Goal: Task Accomplishment & Management: Complete application form

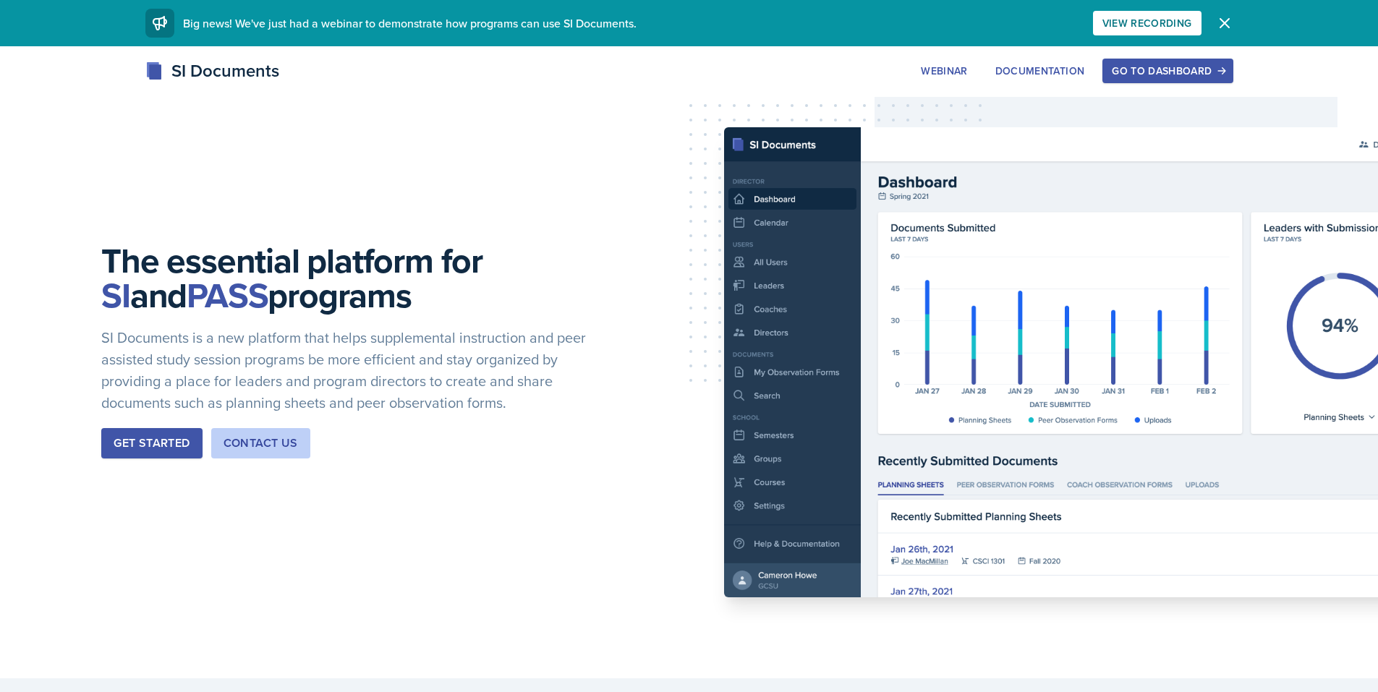
click at [1153, 71] on div "Go to Dashboard" at bounding box center [1167, 71] width 111 height 12
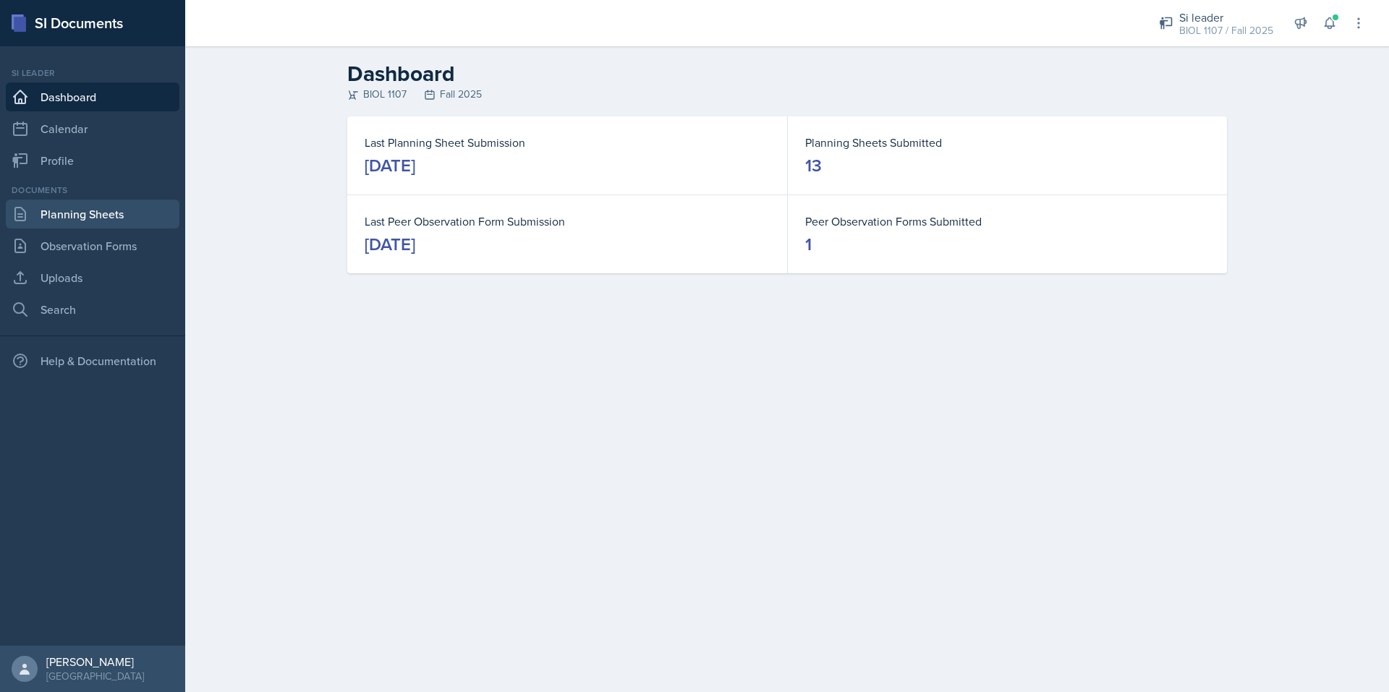
click at [101, 221] on link "Planning Sheets" at bounding box center [93, 214] width 174 height 29
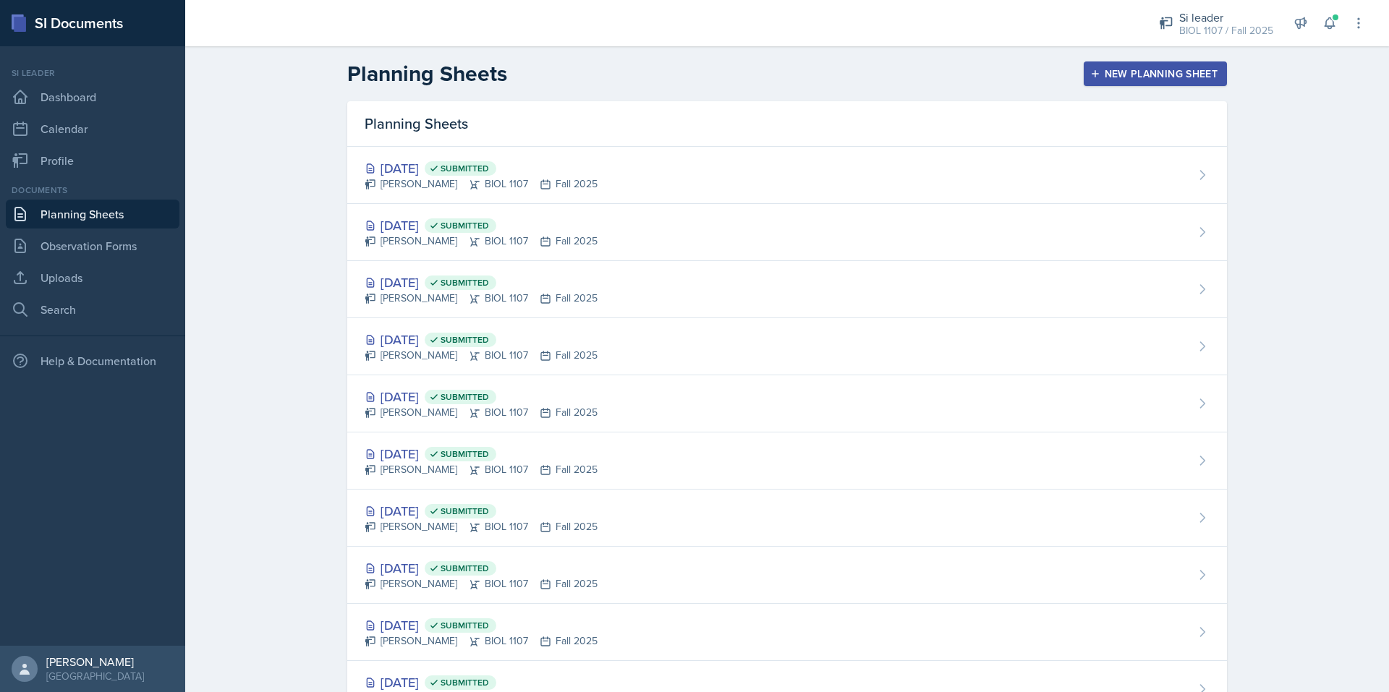
click at [1100, 82] on button "New Planning Sheet" at bounding box center [1155, 73] width 143 height 25
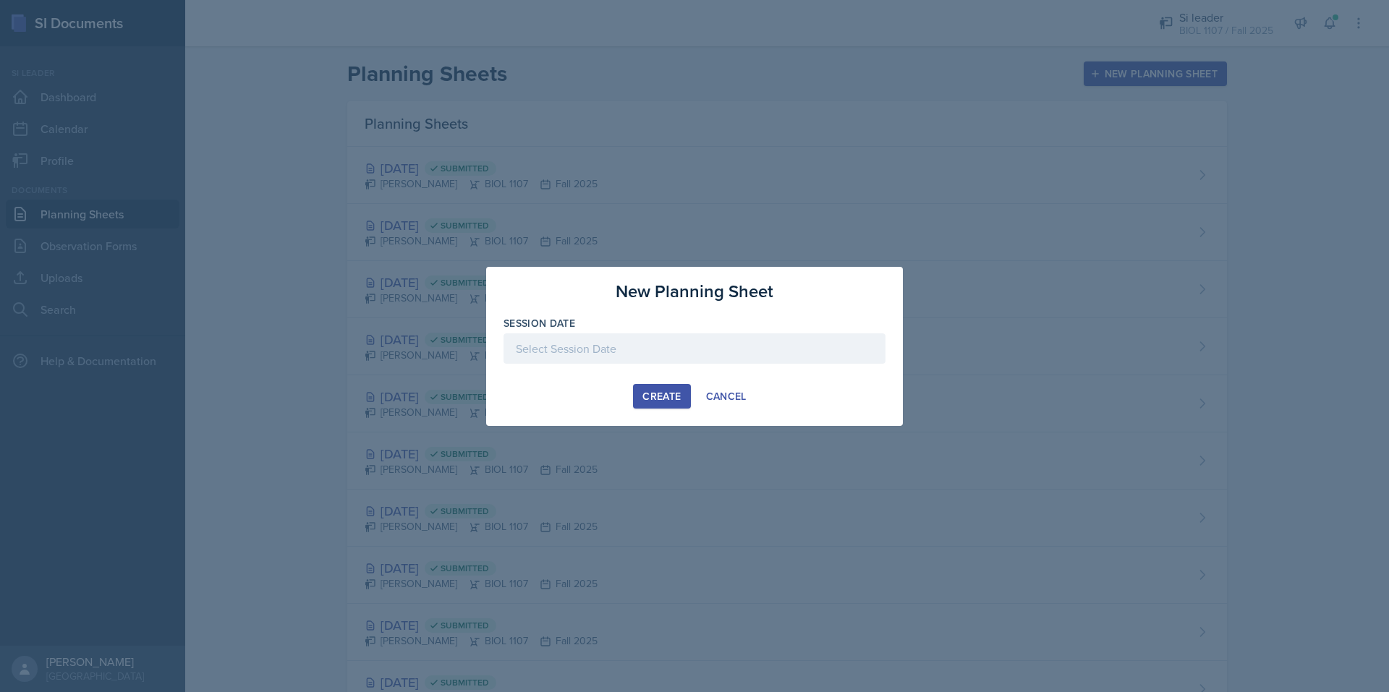
click at [634, 339] on div at bounding box center [695, 349] width 382 height 30
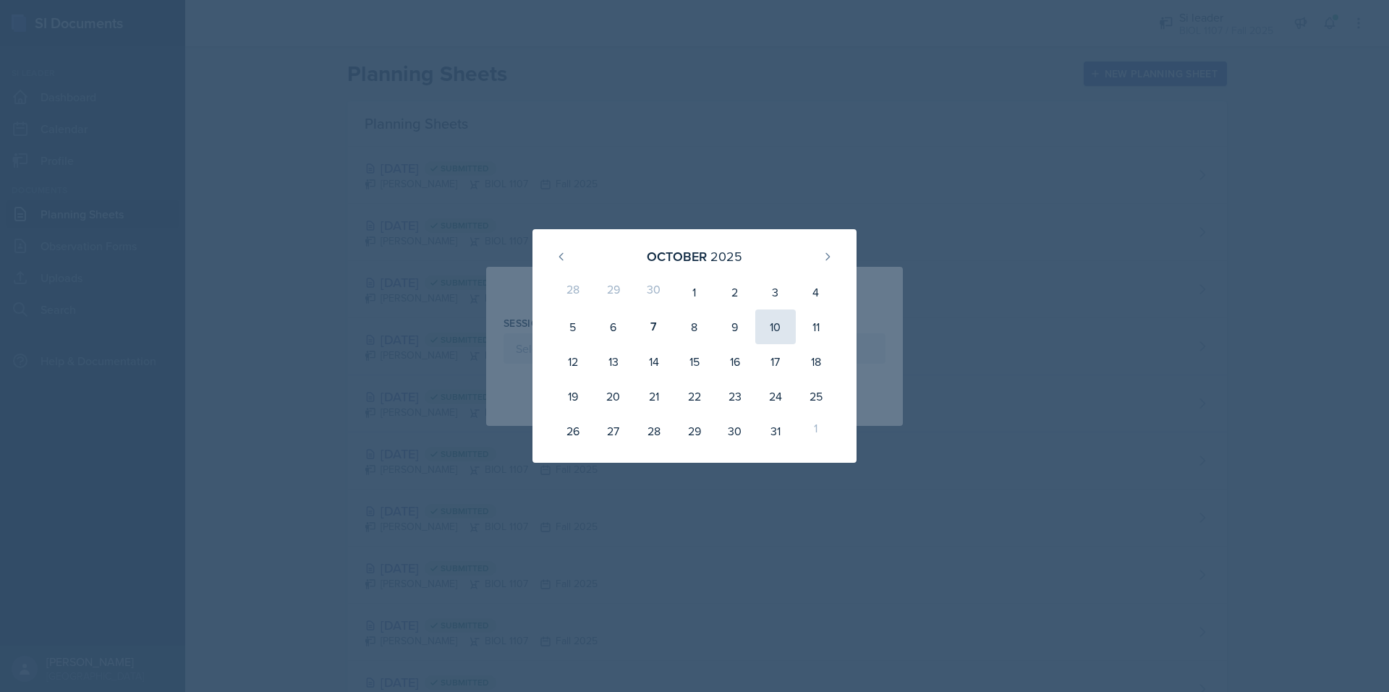
click at [770, 330] on div "10" at bounding box center [775, 327] width 41 height 35
type input "[DATE]"
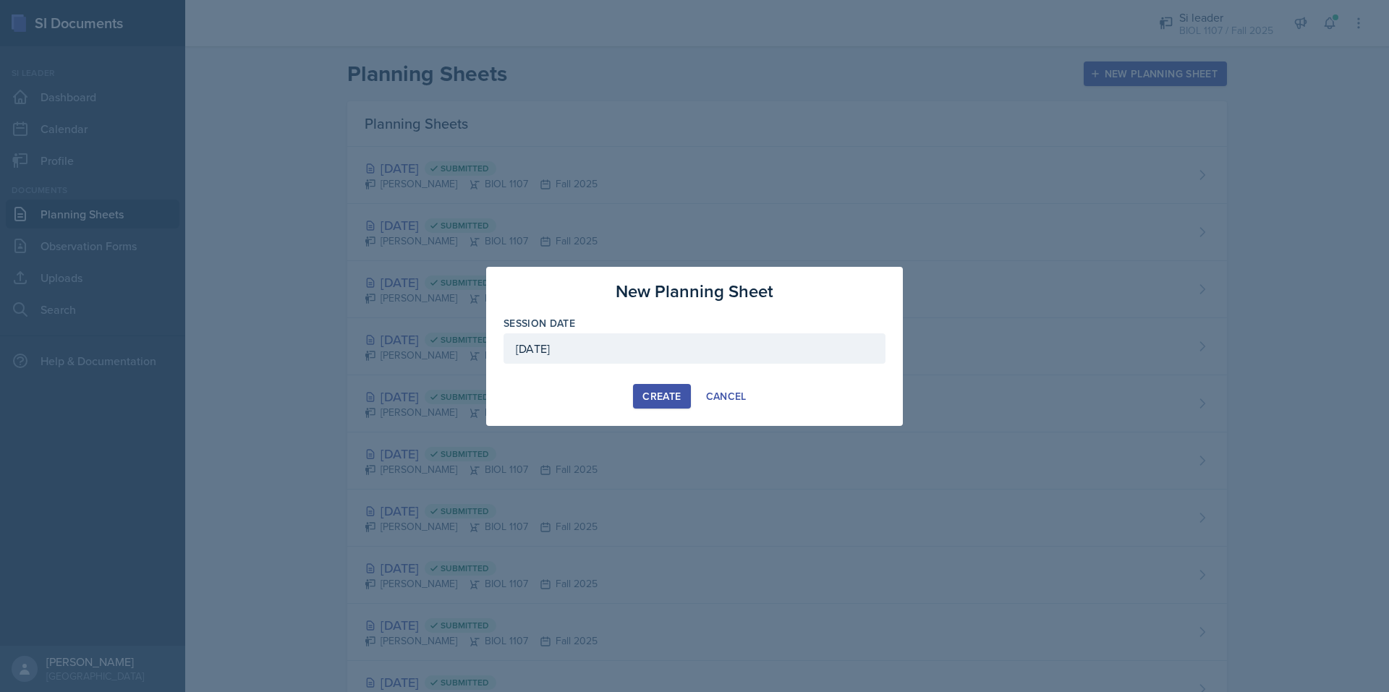
click at [664, 391] on div "Create" at bounding box center [661, 397] width 38 height 12
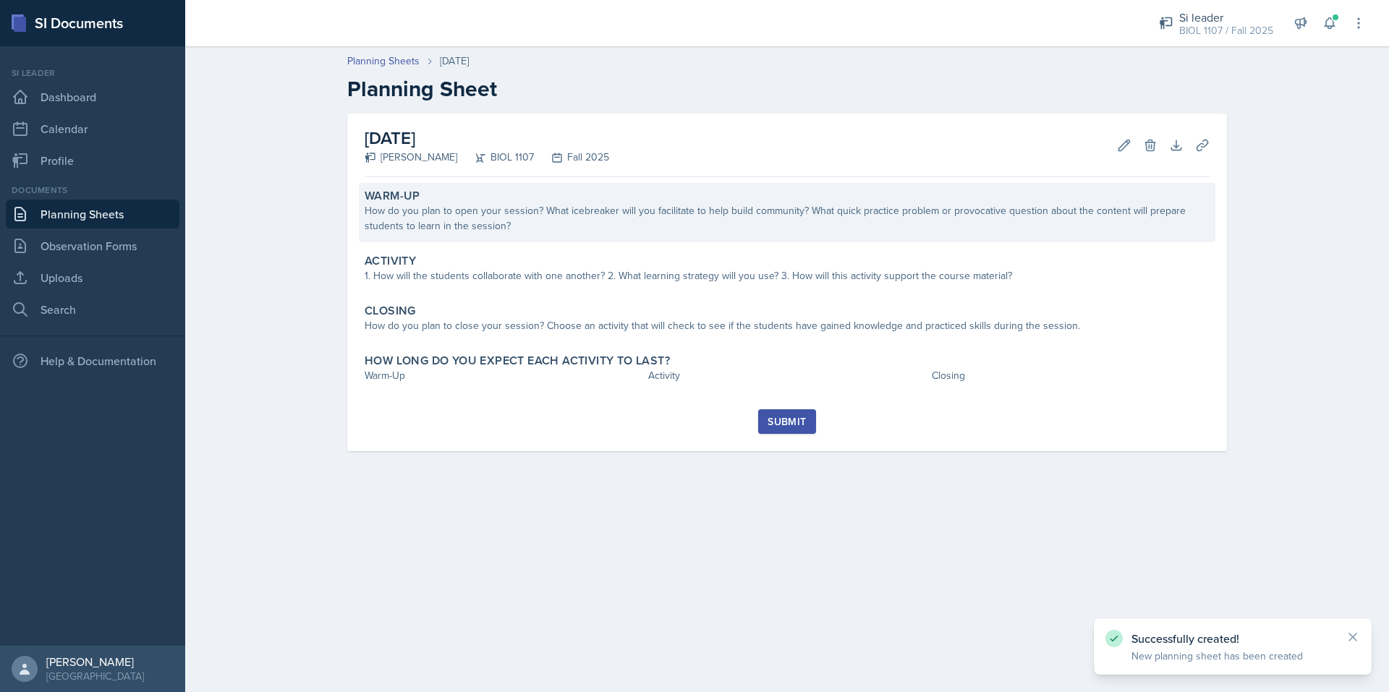
click at [437, 227] on div "How do you plan to open your session? What icebreaker will you facilitate to he…" at bounding box center [787, 218] width 845 height 30
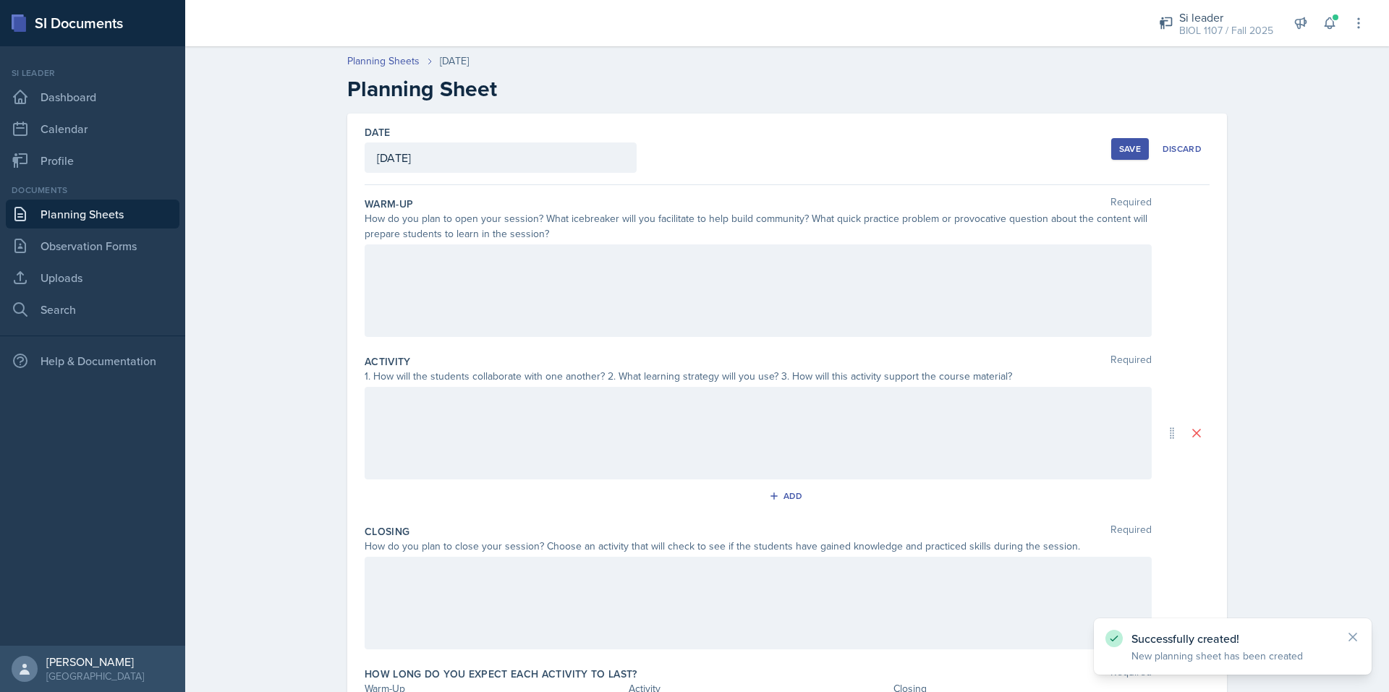
click at [417, 285] on div at bounding box center [758, 291] width 787 height 93
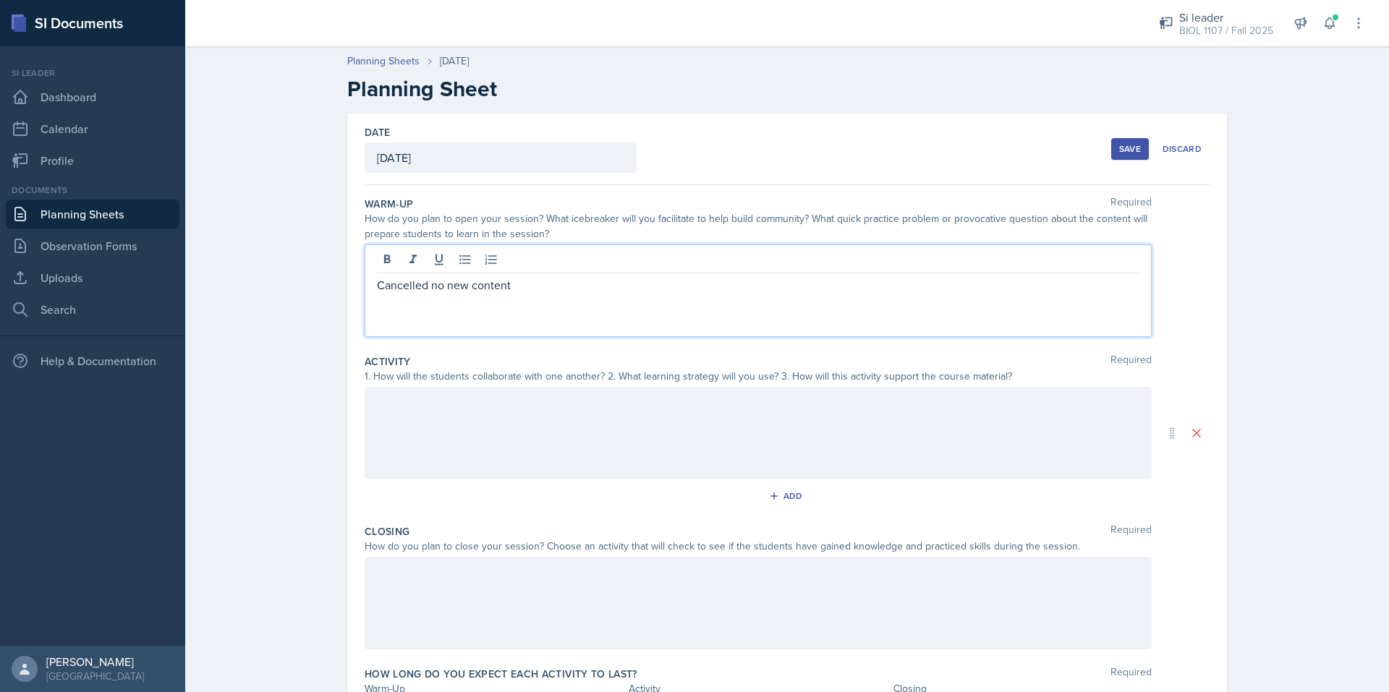
click at [508, 396] on div at bounding box center [758, 433] width 787 height 93
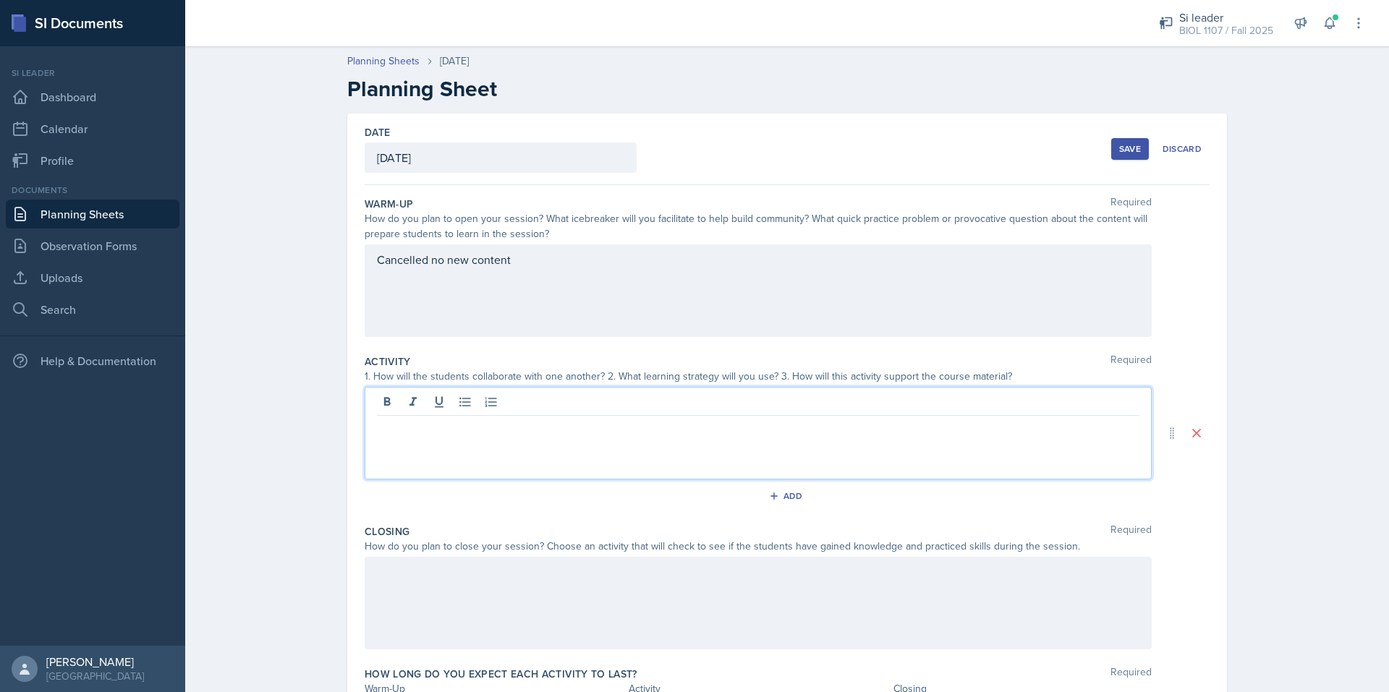
click at [437, 569] on div at bounding box center [758, 603] width 787 height 93
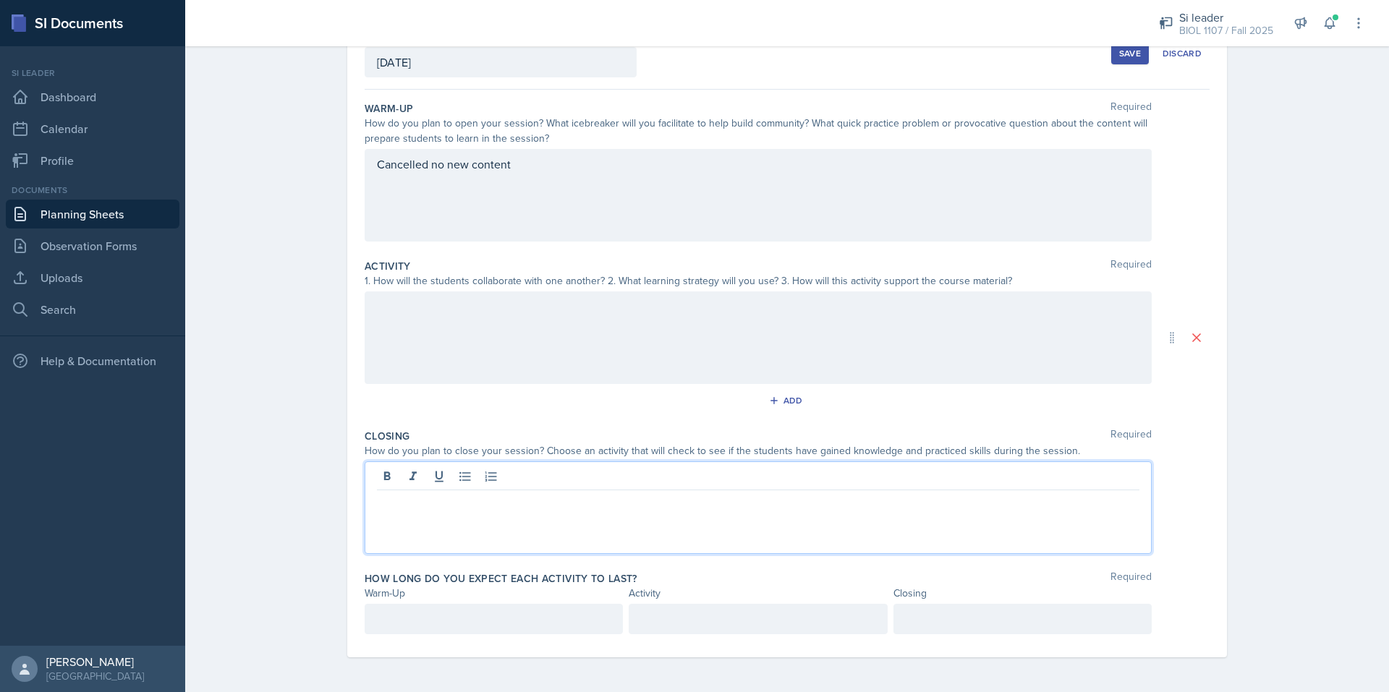
click at [443, 630] on div at bounding box center [494, 619] width 258 height 30
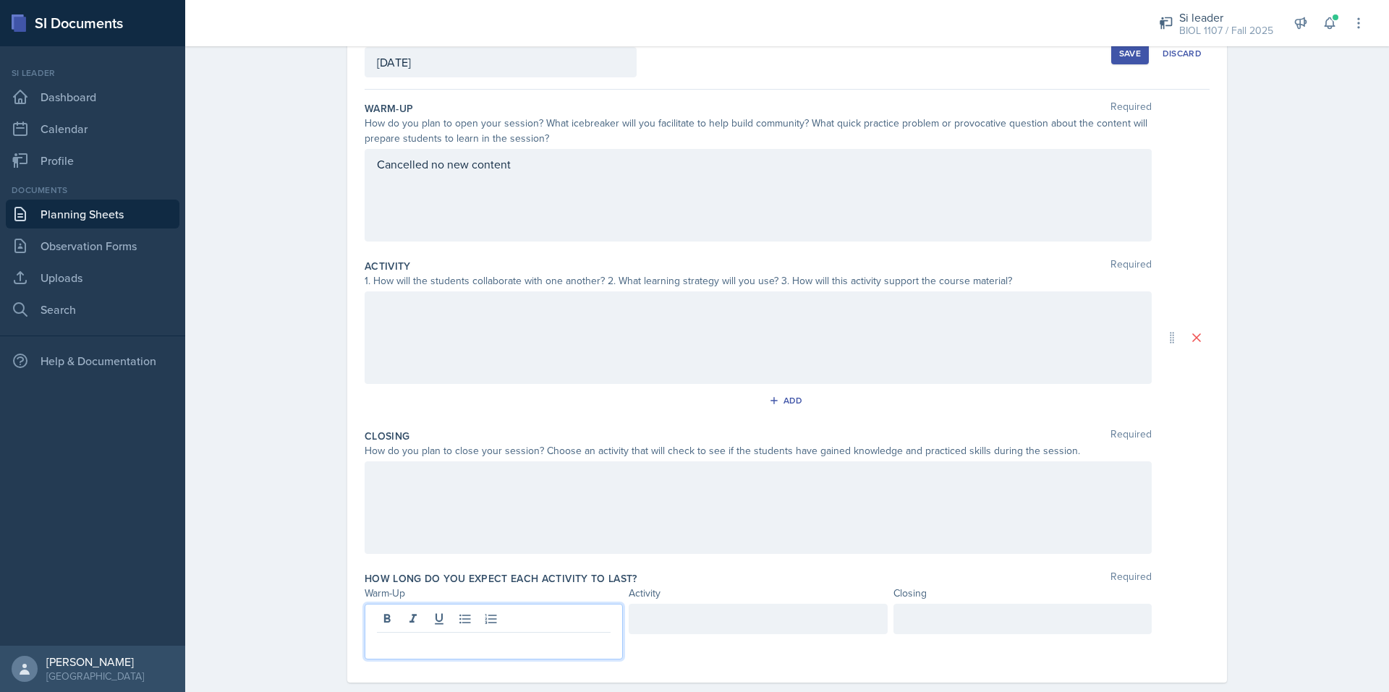
scroll to position [121, 0]
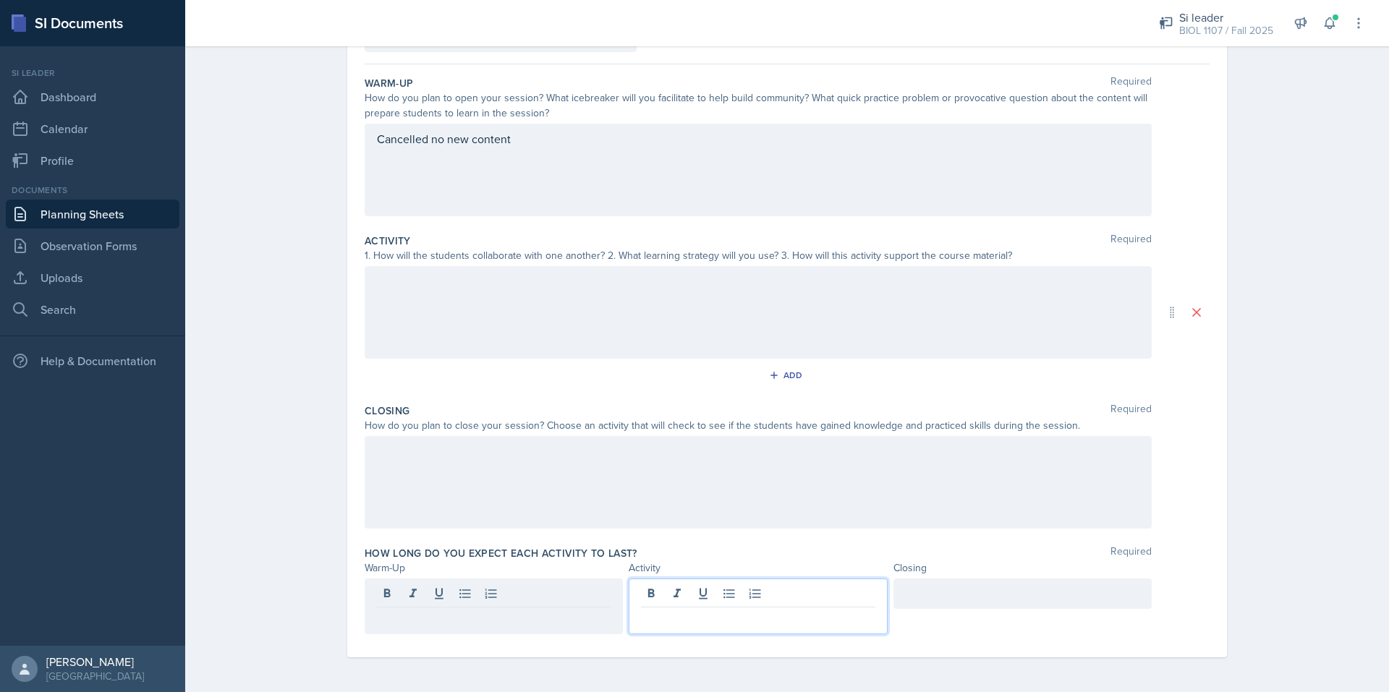
click at [710, 601] on div at bounding box center [758, 607] width 258 height 56
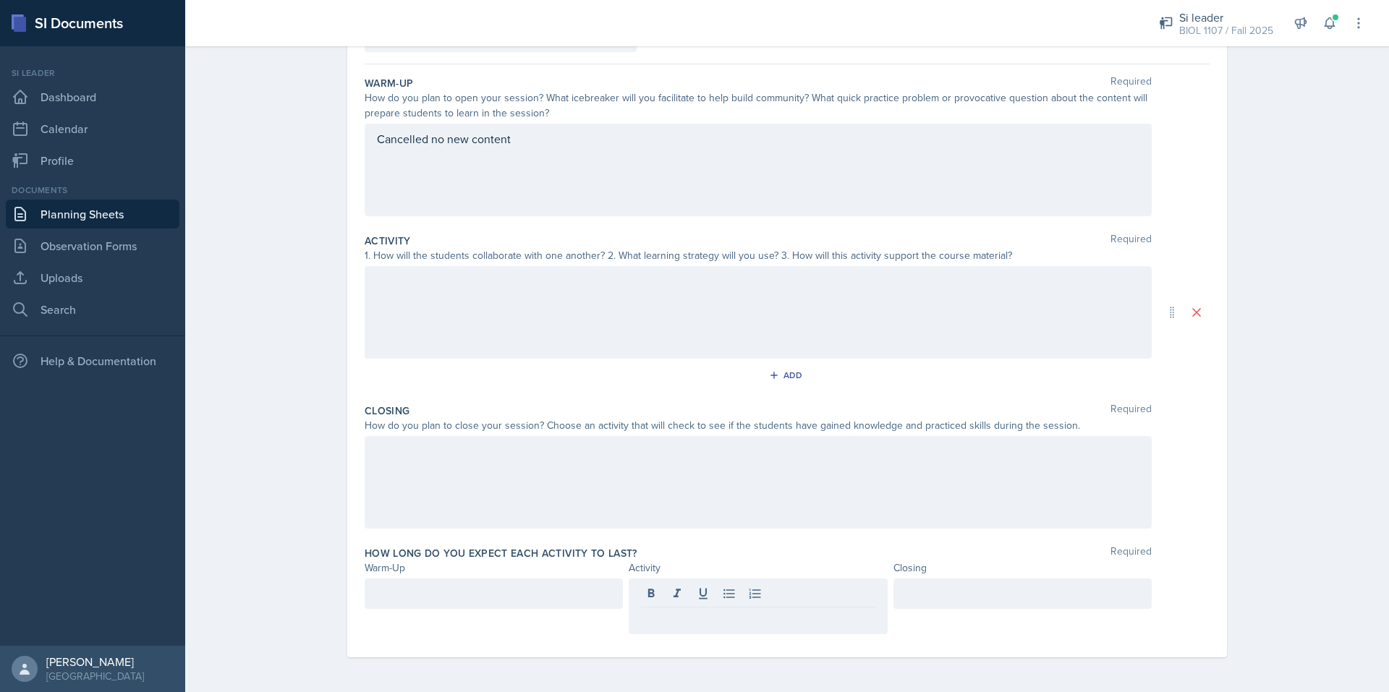
click at [898, 591] on div at bounding box center [1022, 594] width 258 height 30
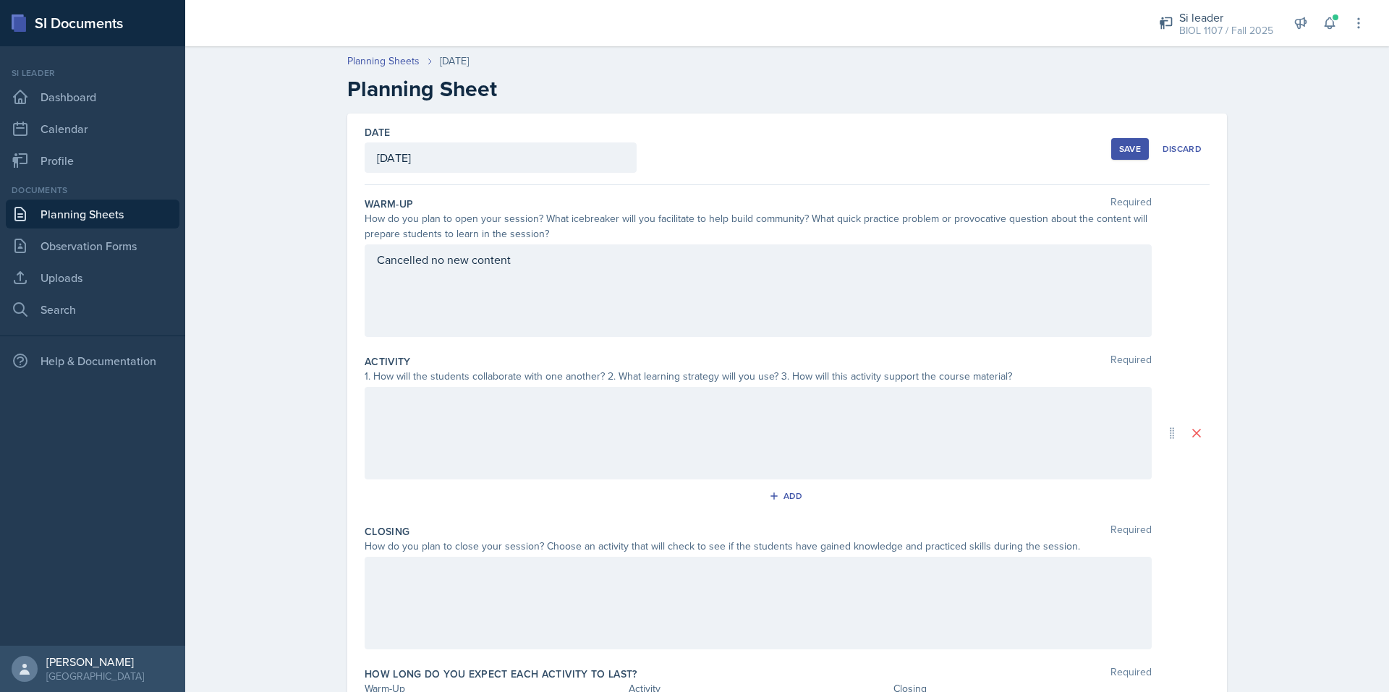
click at [383, 263] on div "Cancelled no new content" at bounding box center [758, 291] width 787 height 93
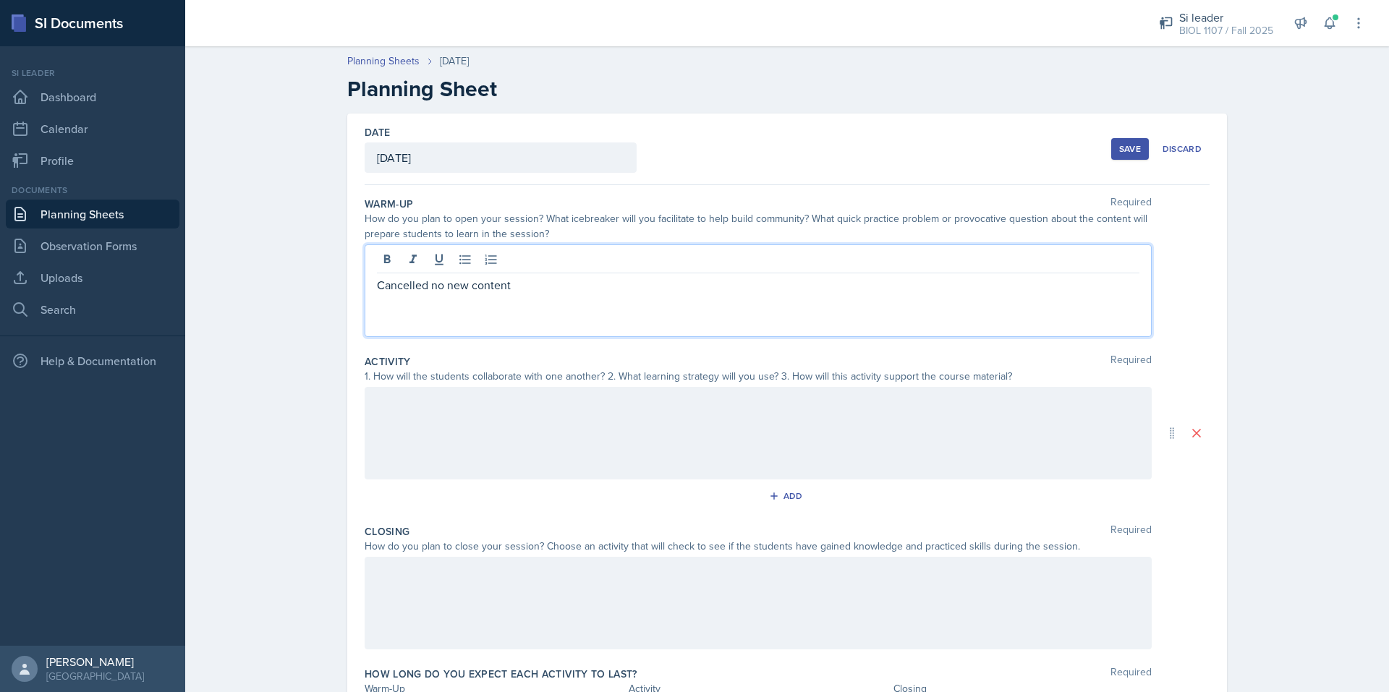
drag, startPoint x: 395, startPoint y: 284, endPoint x: 386, endPoint y: 286, distance: 9.7
click at [386, 286] on p "Cancelled no new content" at bounding box center [758, 284] width 763 height 17
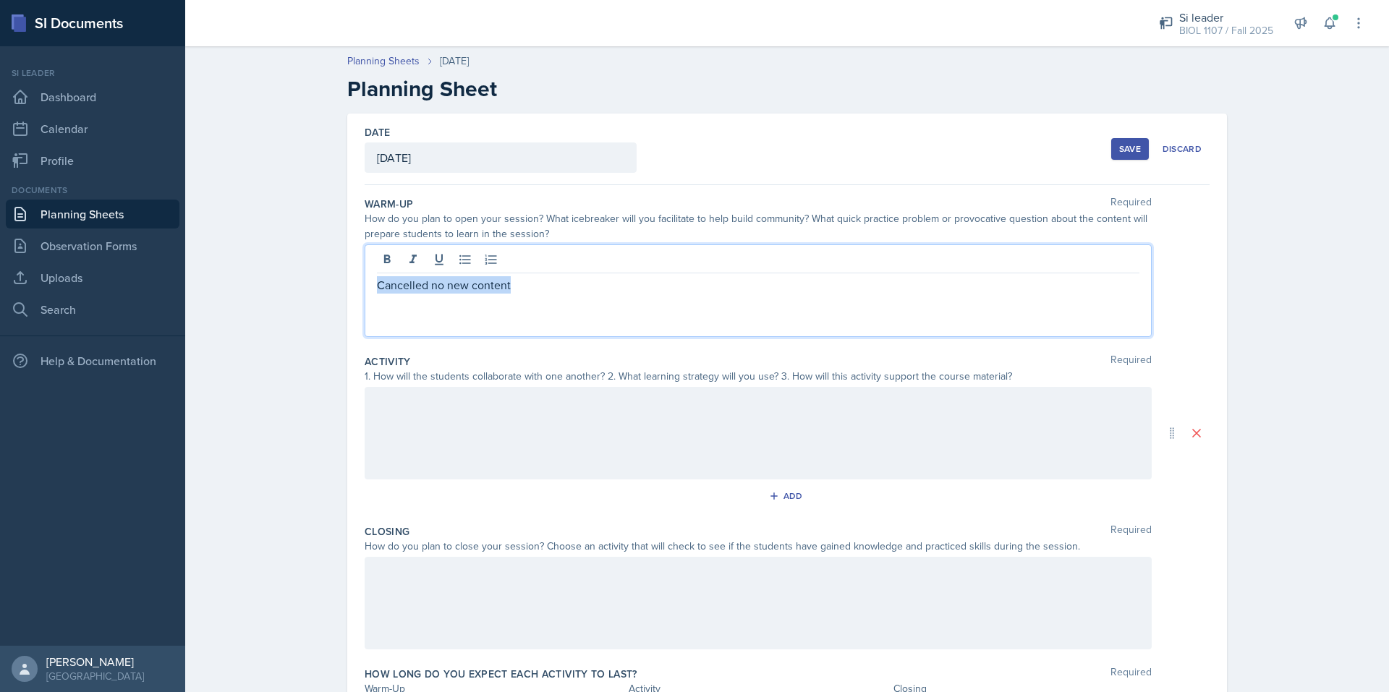
click at [386, 286] on p "Cancelled no new content" at bounding box center [758, 284] width 763 height 17
click at [389, 289] on p "Cancelled no new content" at bounding box center [758, 284] width 763 height 17
click at [415, 286] on p "Cancelled no new content" at bounding box center [758, 284] width 763 height 17
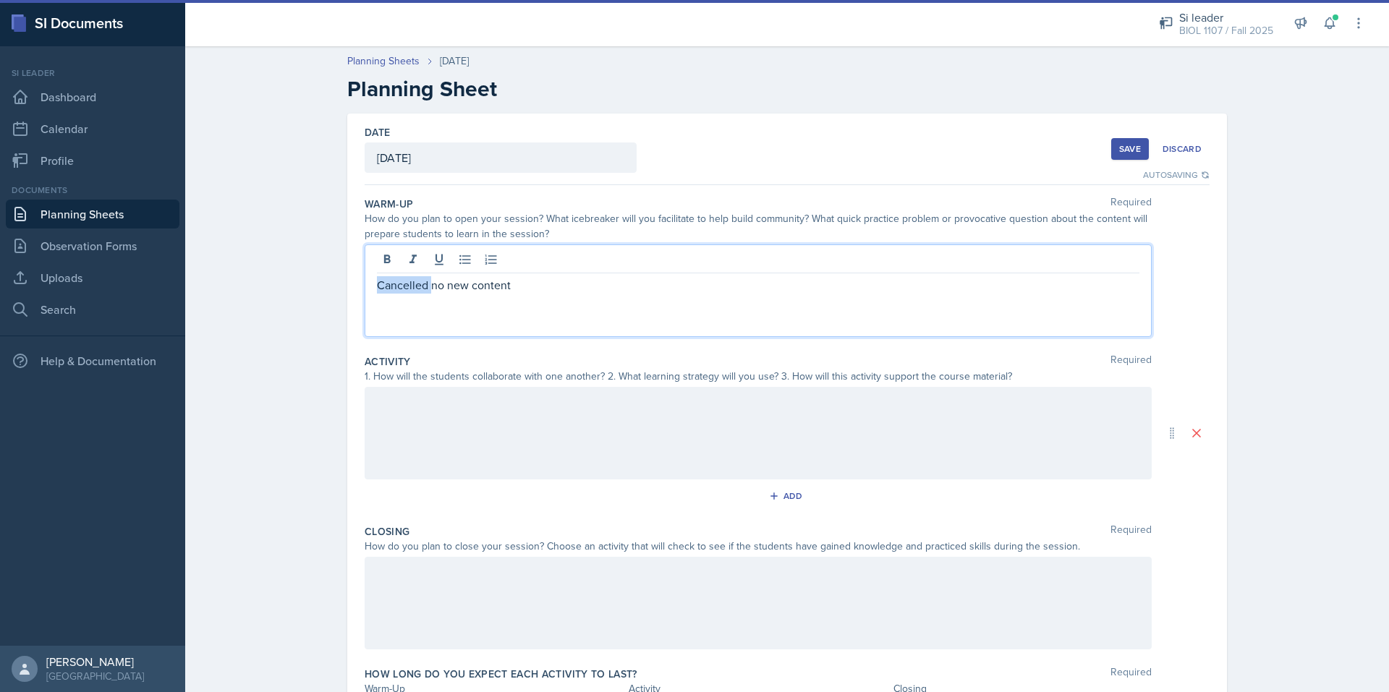
click at [415, 286] on p "Cancelled no new content" at bounding box center [758, 284] width 763 height 17
click at [0, 0] on div "1" at bounding box center [0, 0] width 0 height 0
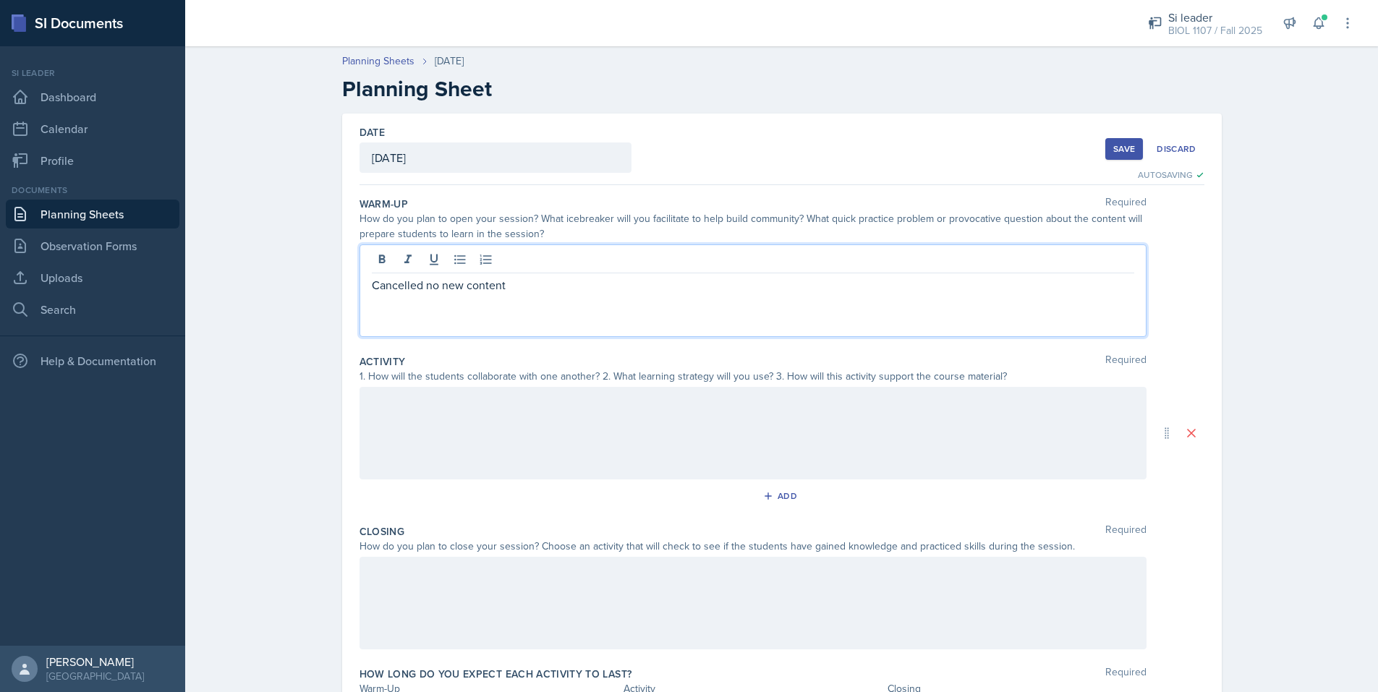
click at [528, 289] on p "Cancelled no new content" at bounding box center [753, 284] width 763 height 17
click at [0, 0] on div "Cancelled ," at bounding box center [0, 0] width 0 height 0
click at [620, 308] on div "Cancelled, no new content" at bounding box center [753, 291] width 787 height 93
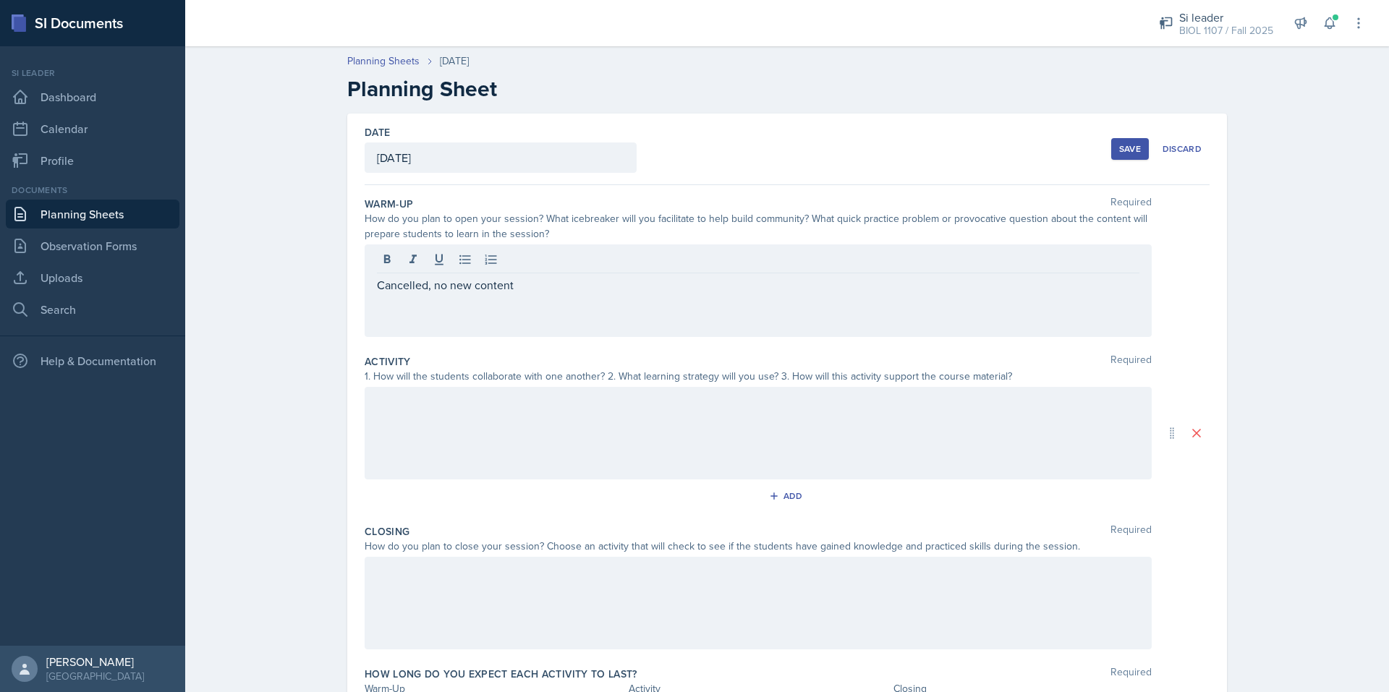
click at [1124, 153] on div "Save" at bounding box center [1130, 149] width 22 height 12
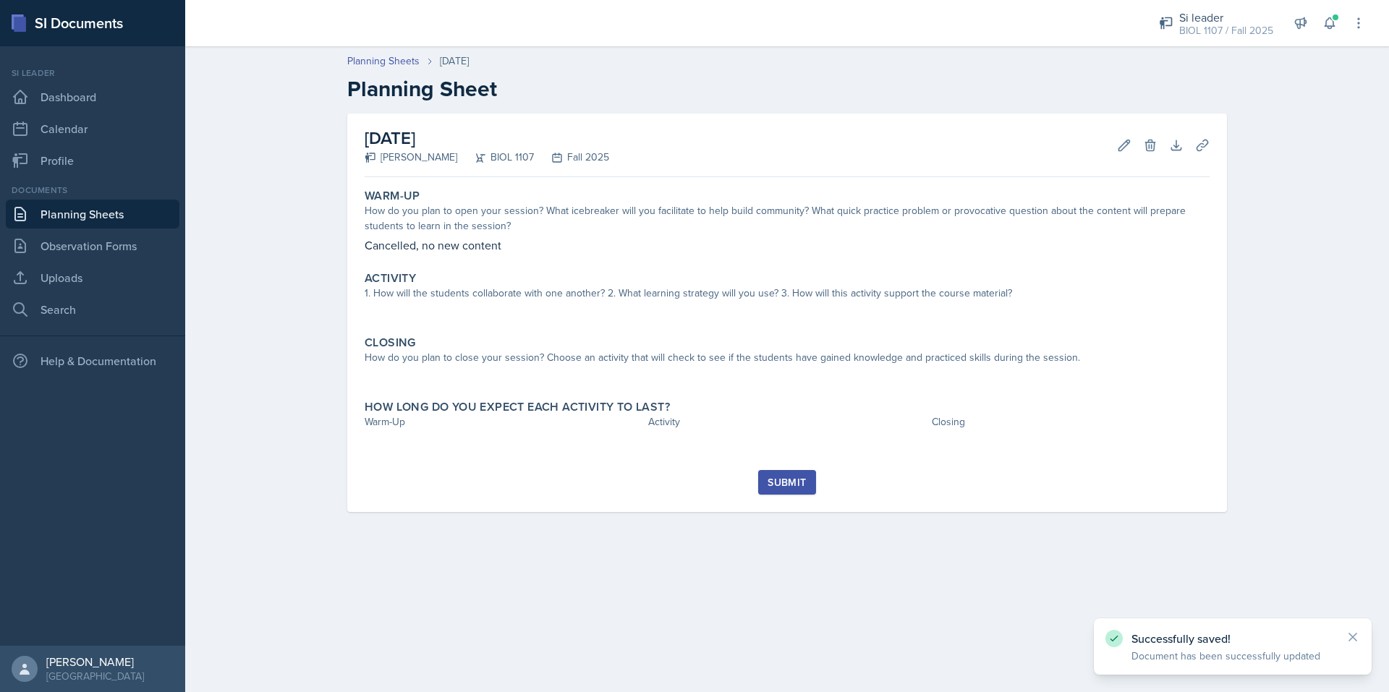
click at [797, 485] on div "Submit" at bounding box center [787, 483] width 38 height 12
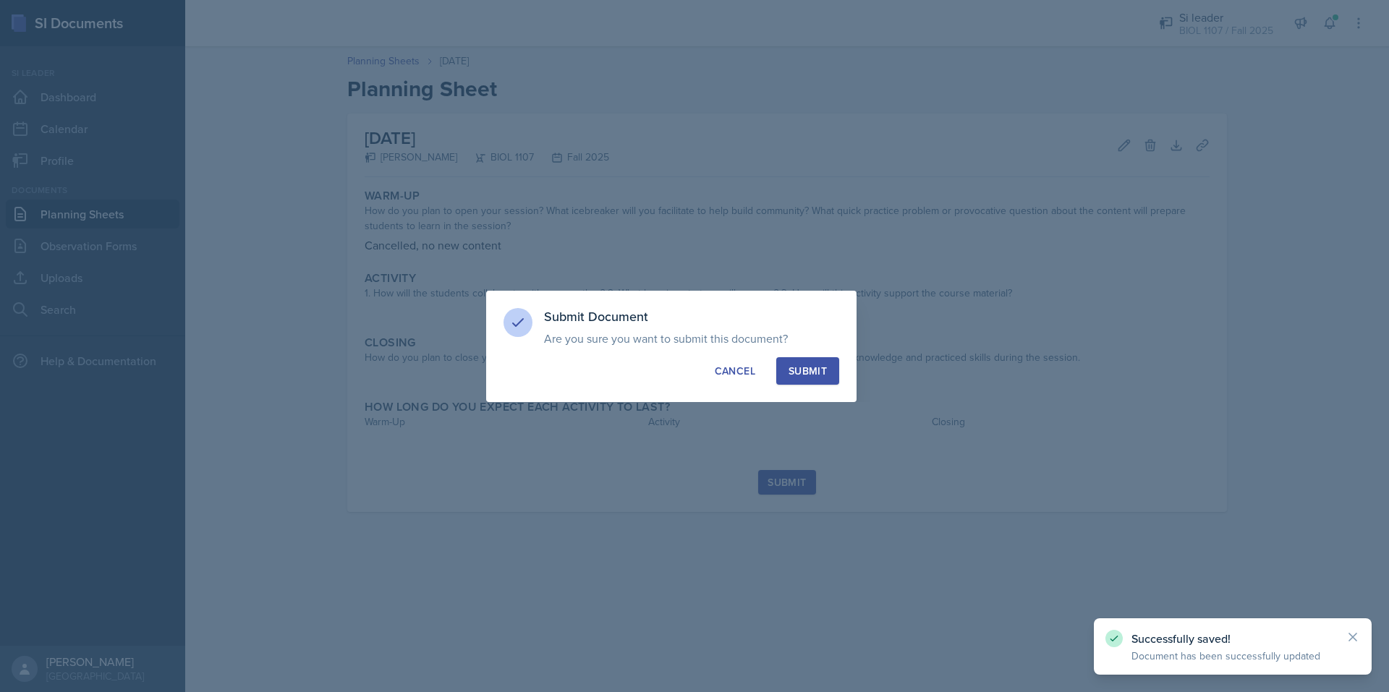
click at [817, 365] on div "Submit" at bounding box center [808, 371] width 38 height 14
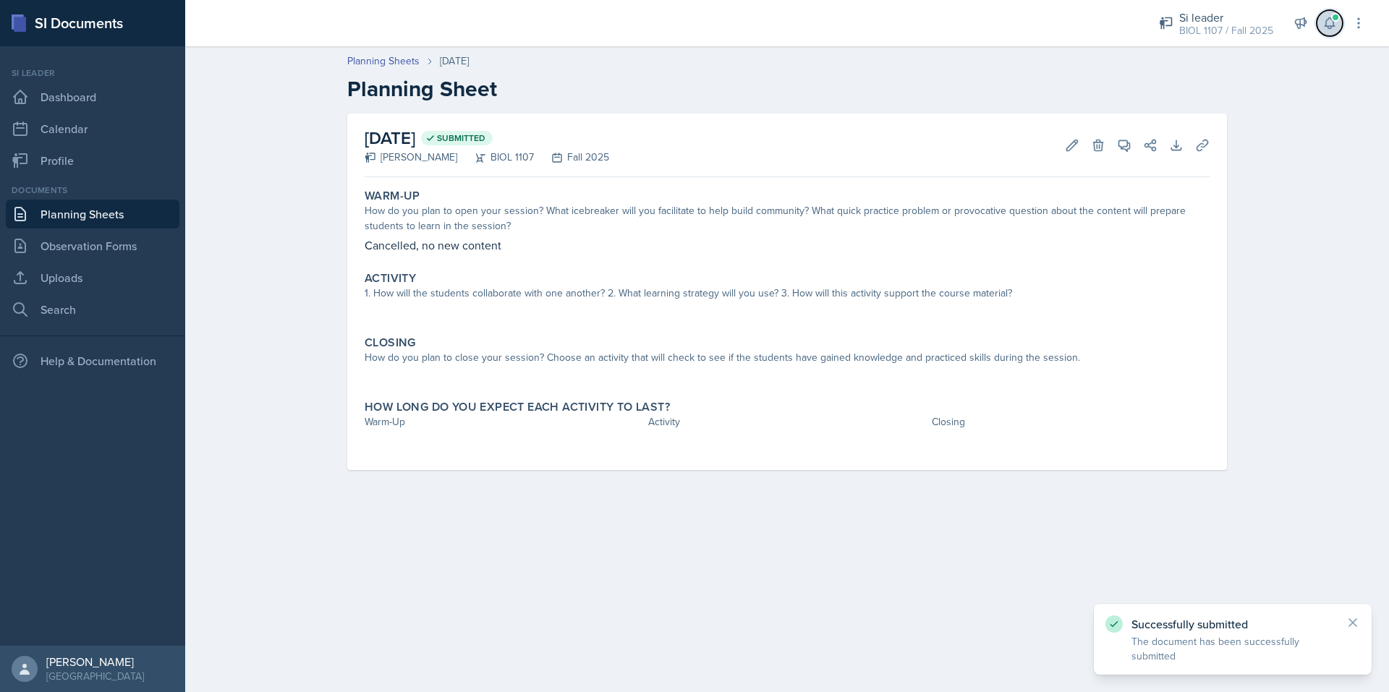
click at [1321, 28] on button at bounding box center [1330, 23] width 26 height 26
